Goal: Transaction & Acquisition: Purchase product/service

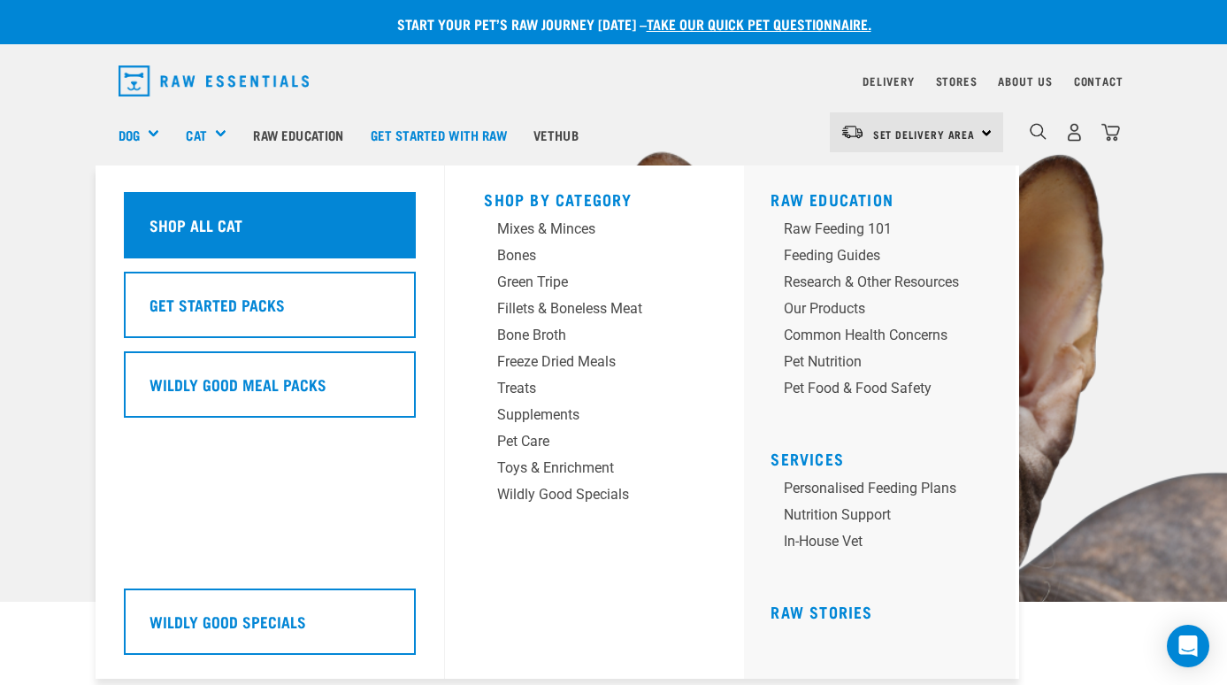
click at [215, 213] on h5 "Shop All Cat" at bounding box center [196, 224] width 93 height 23
click at [213, 213] on h5 "Shop All Cat" at bounding box center [196, 224] width 93 height 23
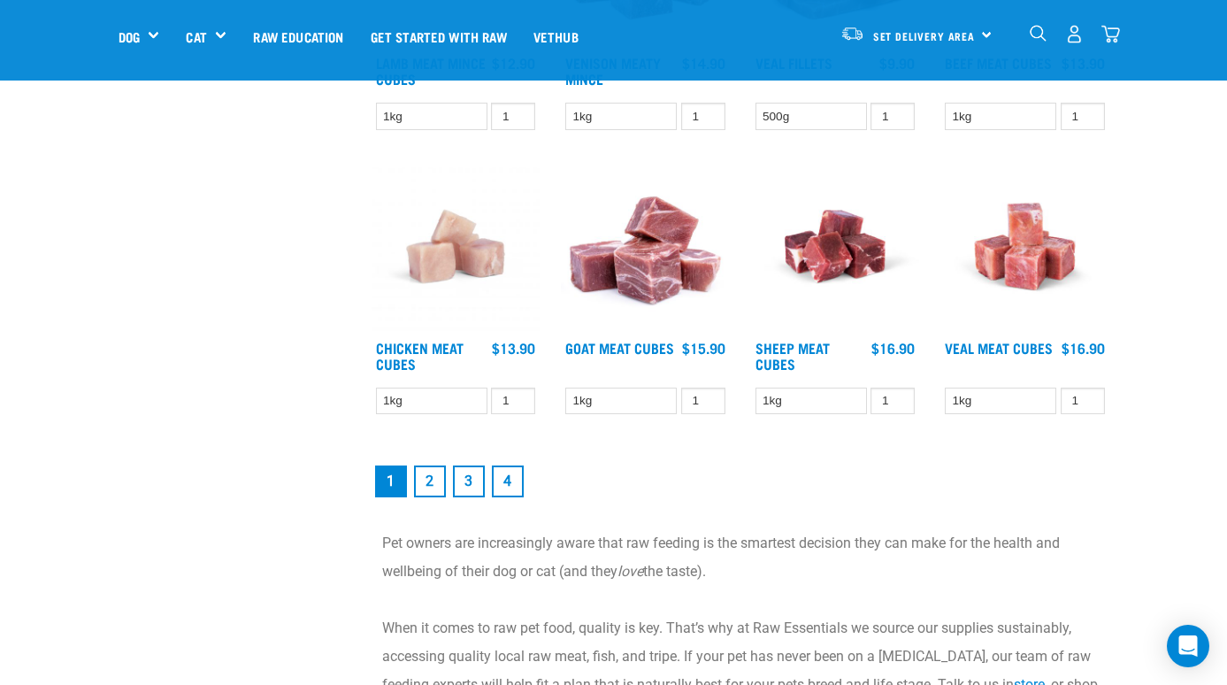
scroll to position [2216, 0]
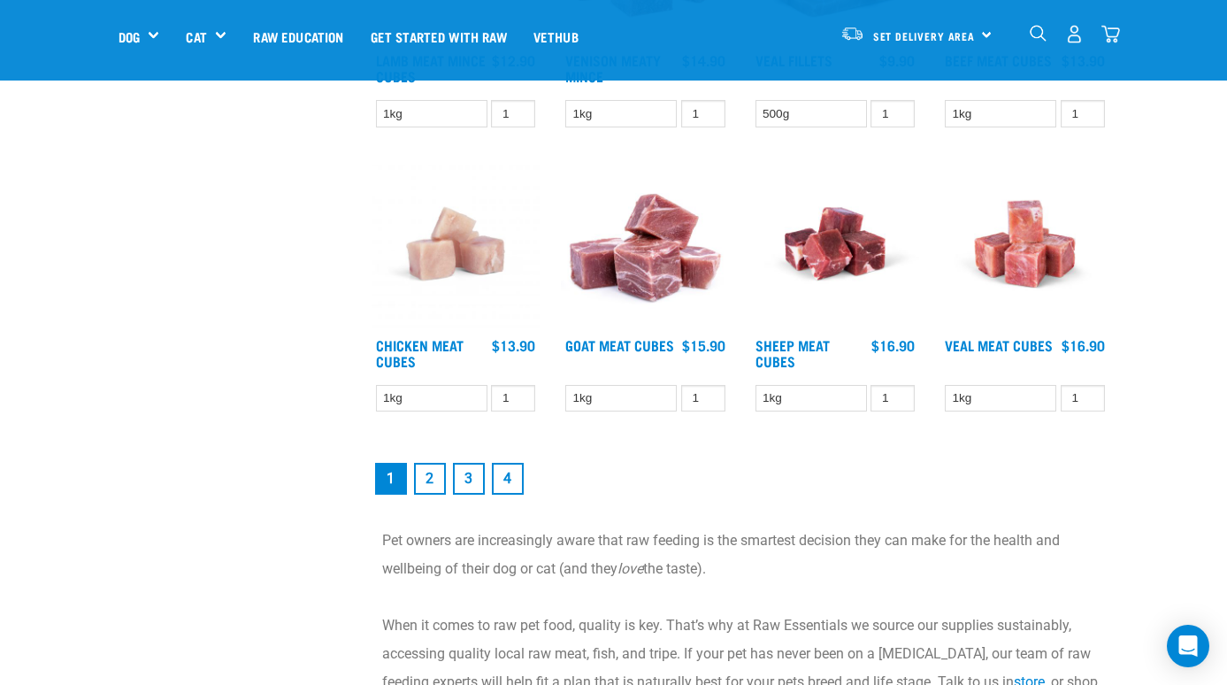
click at [428, 495] on link "2" at bounding box center [430, 479] width 32 height 32
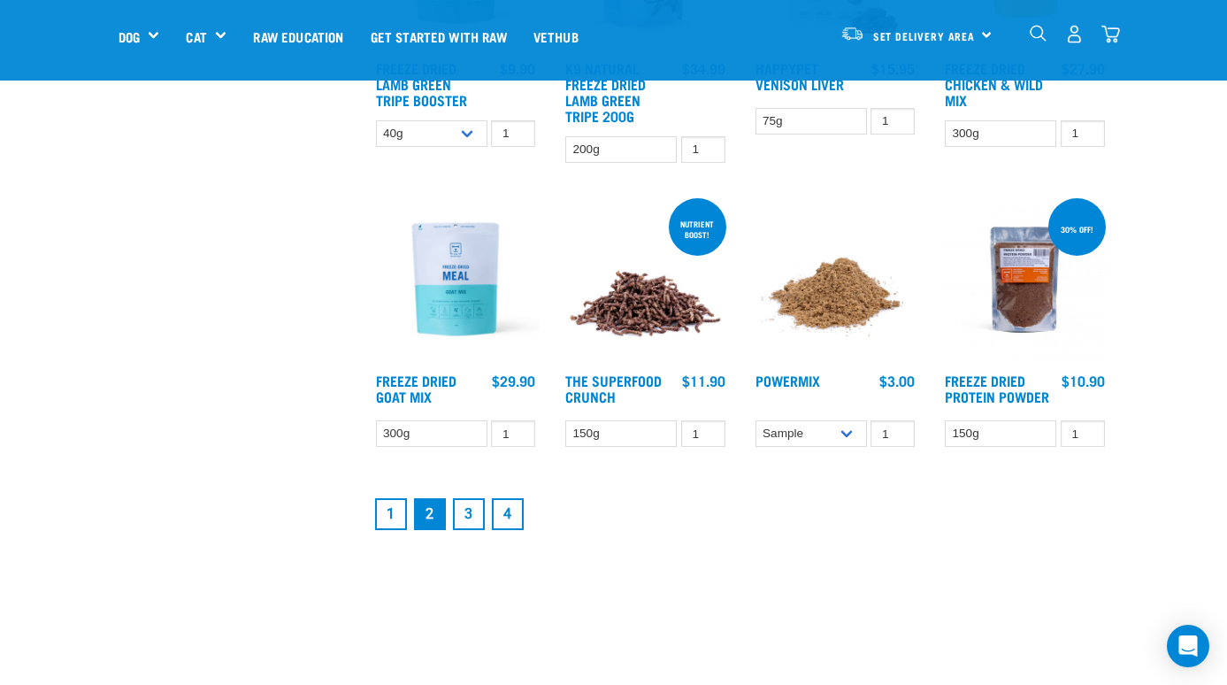
scroll to position [2124, 0]
click at [461, 506] on link "3" at bounding box center [469, 513] width 32 height 32
